Goal: Check status: Check status

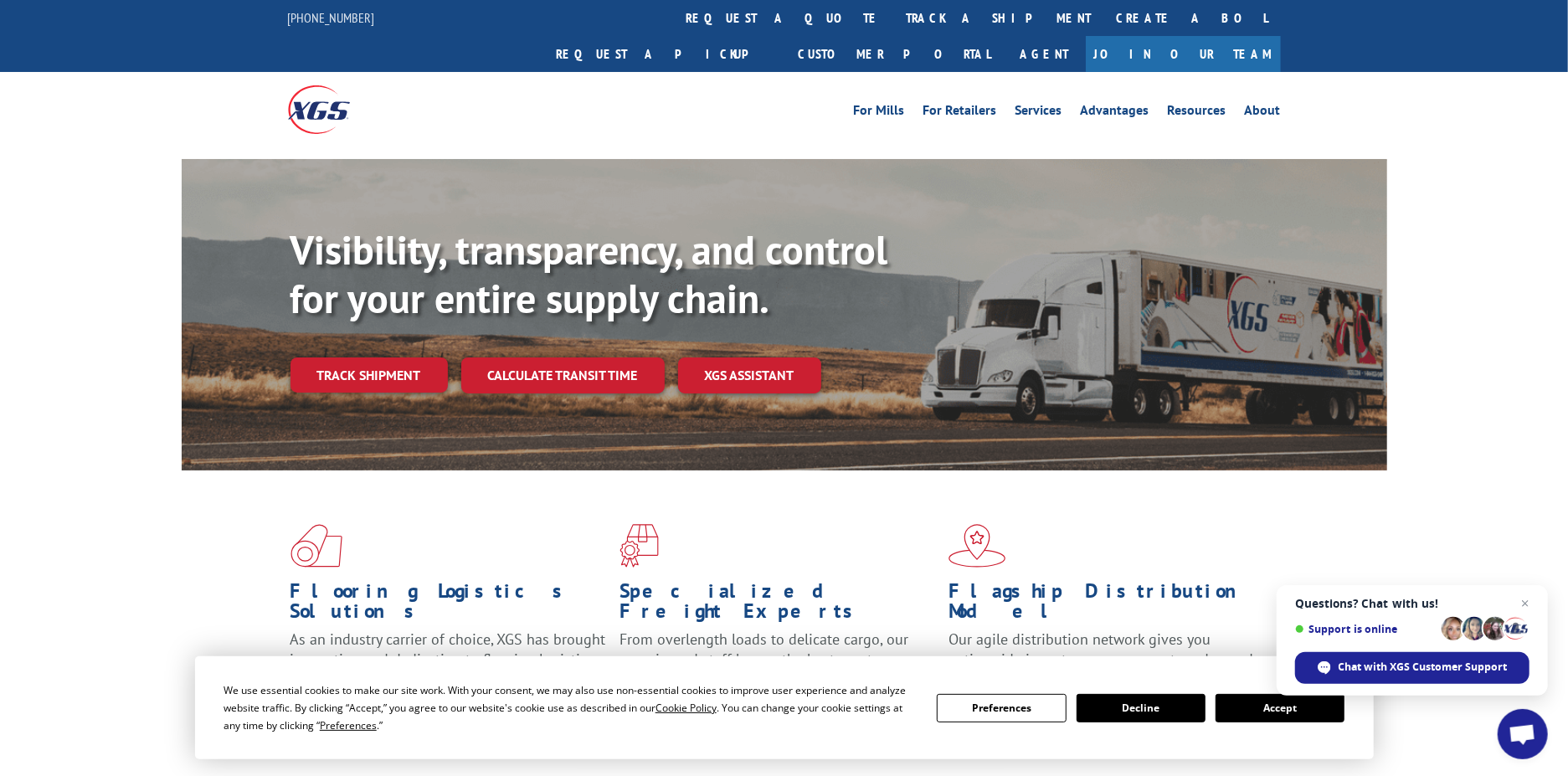
click at [894, 23] on link "track a shipment" at bounding box center [999, 18] width 211 height 36
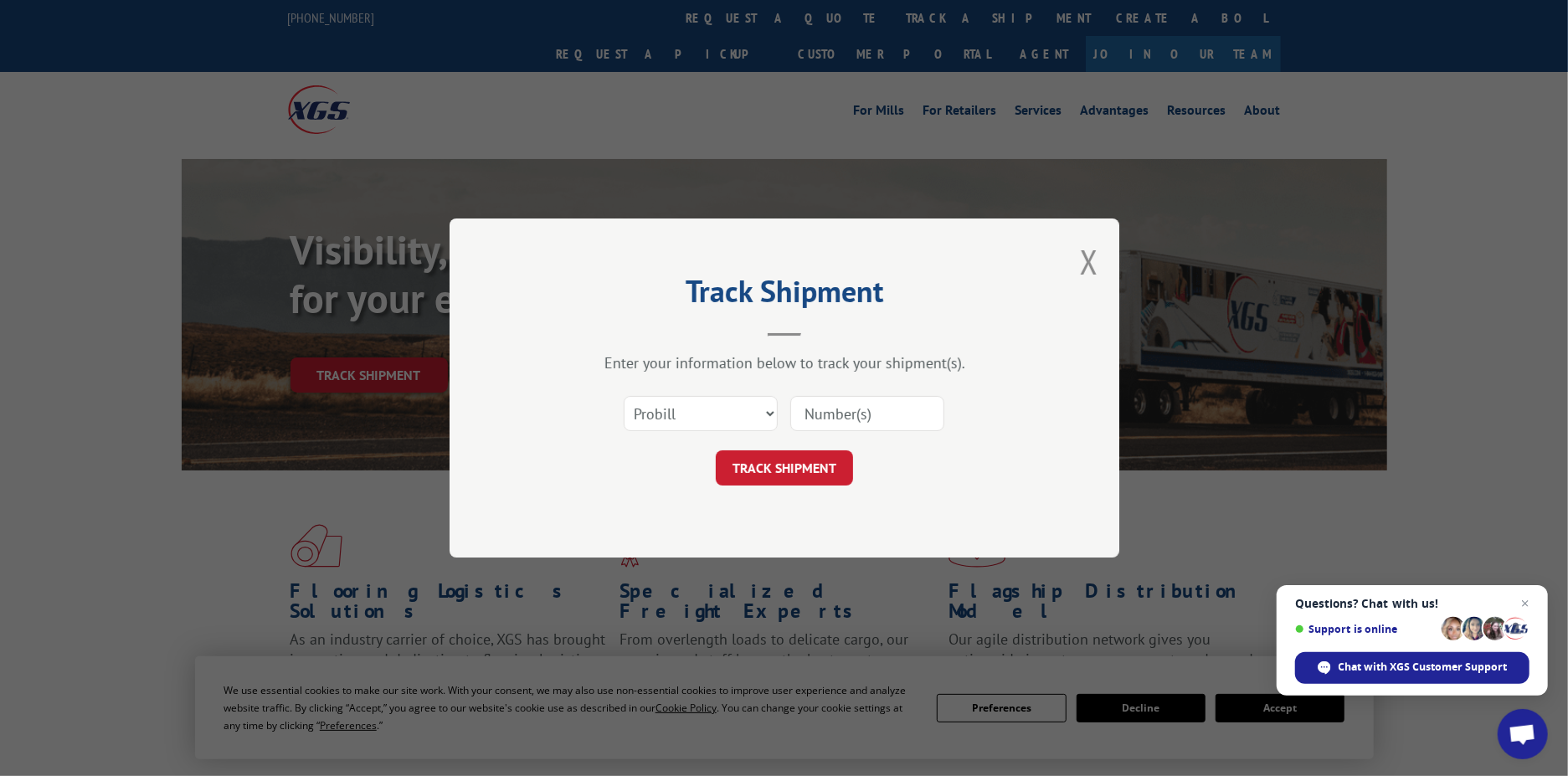
click at [858, 423] on input at bounding box center [867, 413] width 154 height 35
paste input "16633354"
type input "16633354"
click at [809, 477] on button "TRACK SHIPMENT" at bounding box center [784, 468] width 137 height 35
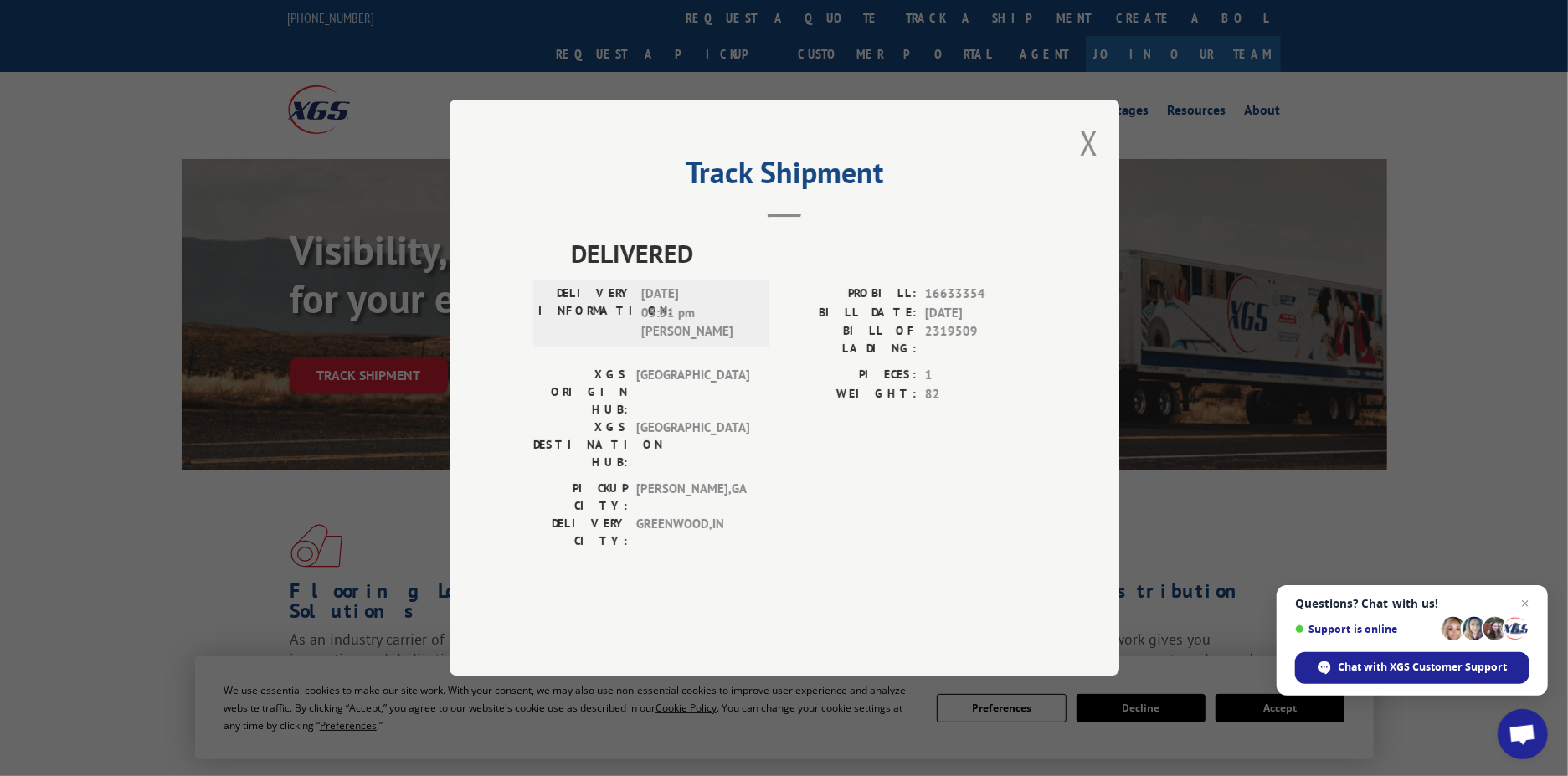
click at [31, 321] on div "Track Shipment DELIVERED DELIVERY INFORMATION: [DATE] 05:51 pm [PERSON_NAME]: 1…" at bounding box center [784, 388] width 1568 height 776
click at [80, 110] on div "Track Shipment DELIVERED DELIVERY INFORMATION: [DATE] 05:51 pm [PERSON_NAME]: 1…" at bounding box center [784, 388] width 1568 height 776
drag, startPoint x: 1088, startPoint y: 181, endPoint x: 910, endPoint y: 111, distance: 191.3
click at [1086, 165] on button "Close modal" at bounding box center [1088, 143] width 18 height 44
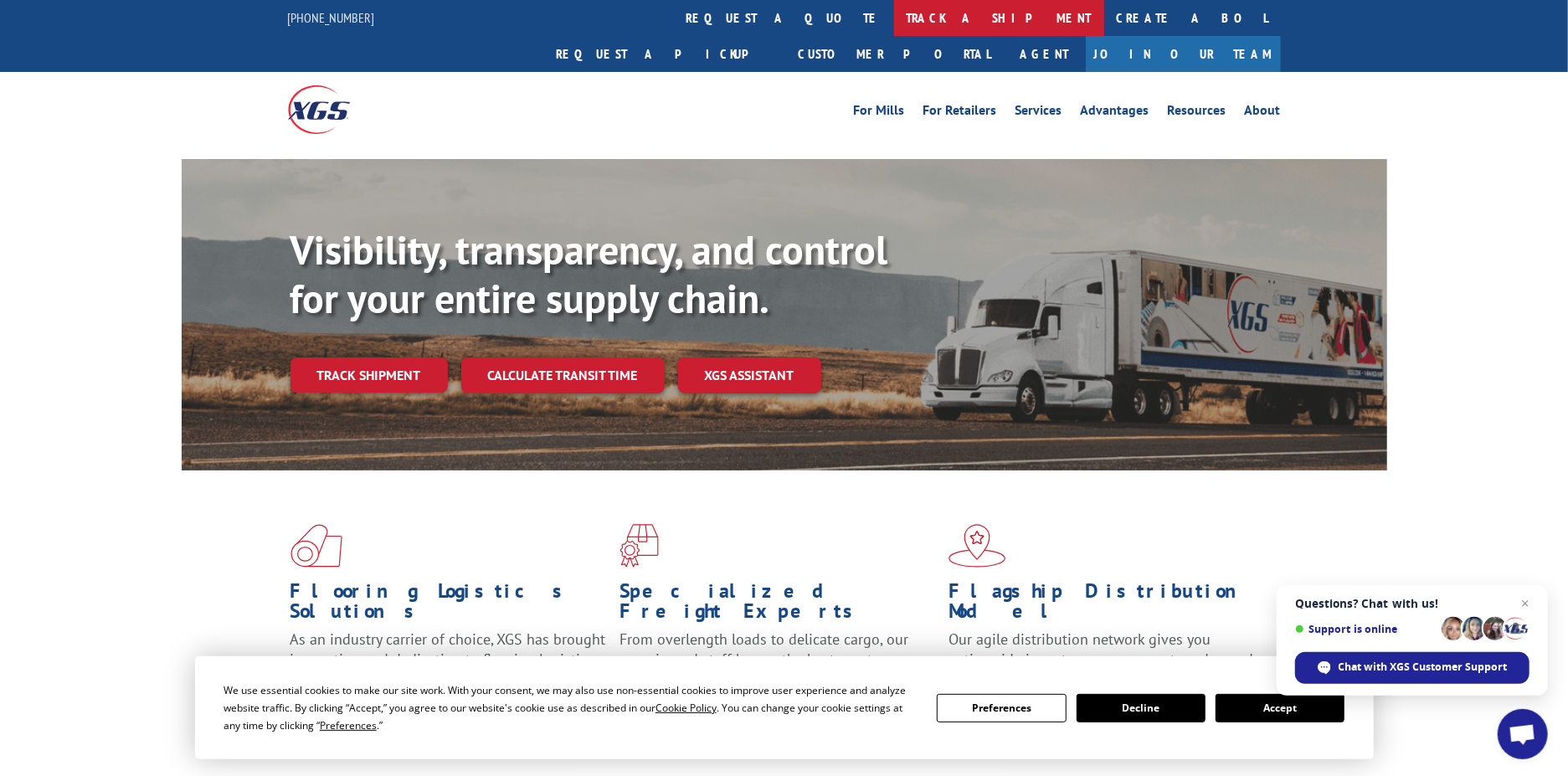
click at [894, 16] on link "track a shipment" at bounding box center [999, 18] width 211 height 36
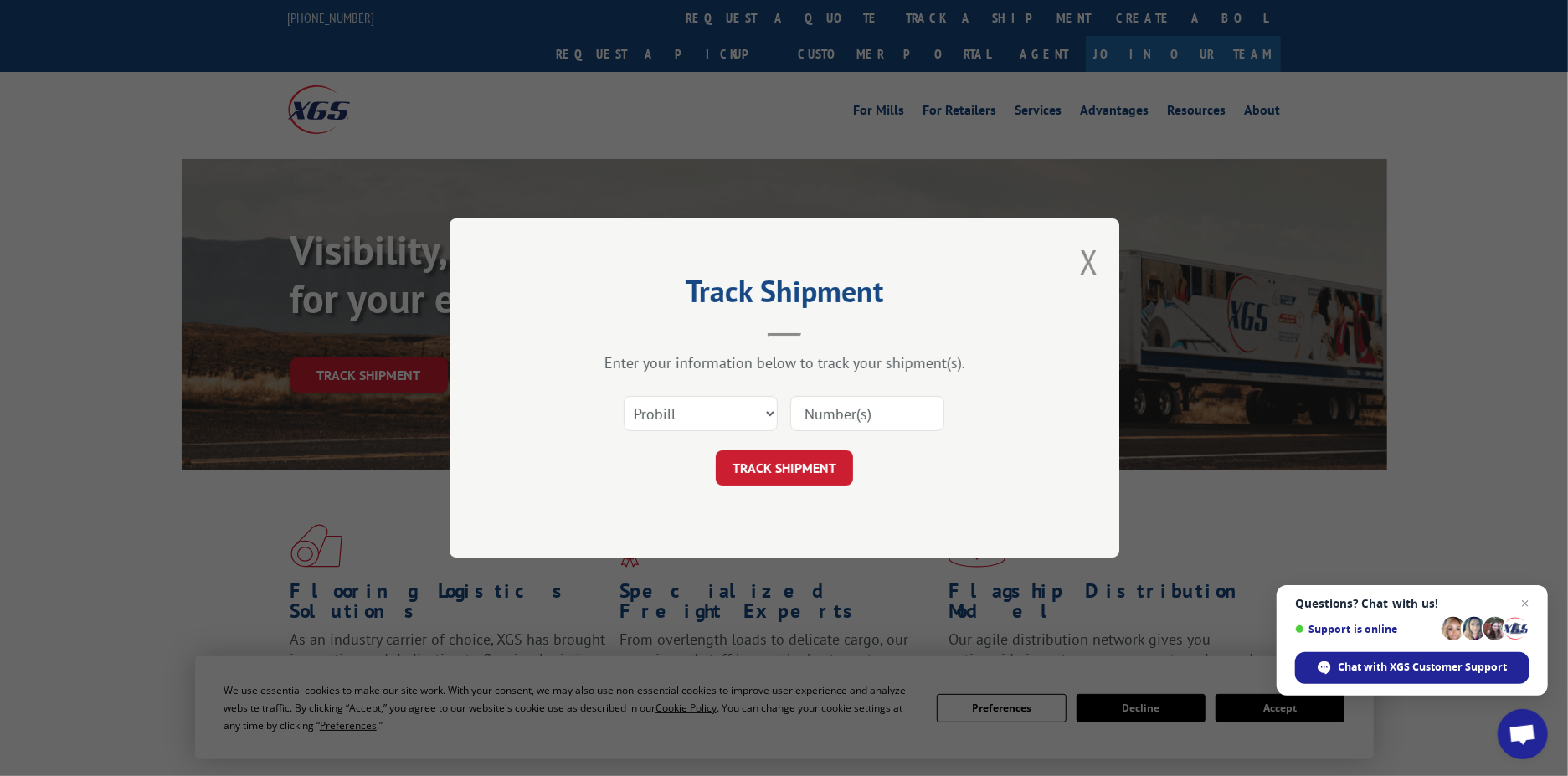
click at [844, 418] on input at bounding box center [867, 413] width 154 height 35
paste input "16637871"
type input "16637871"
click at [805, 469] on button "TRACK SHIPMENT" at bounding box center [784, 468] width 137 height 35
